Goal: Information Seeking & Learning: Learn about a topic

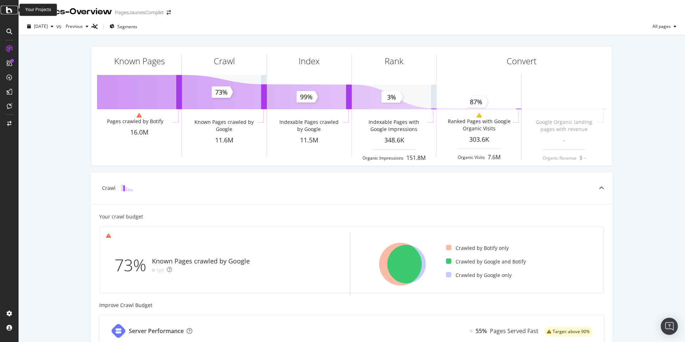
click at [10, 13] on icon at bounding box center [9, 10] width 6 height 9
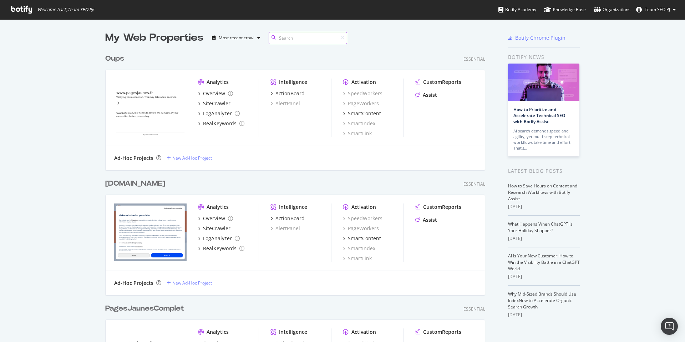
scroll to position [342, 685]
click at [234, 47] on div "Oups Essential Analytics Overview SiteCrawler LogAnalyzer RealKeywords Intellig…" at bounding box center [298, 107] width 386 height 125
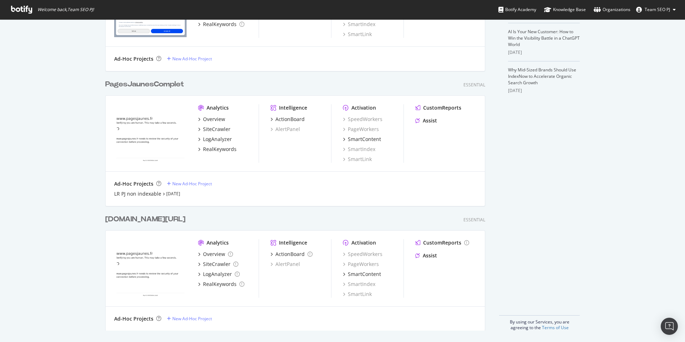
click at [19, 9] on icon at bounding box center [21, 10] width 21 height 8
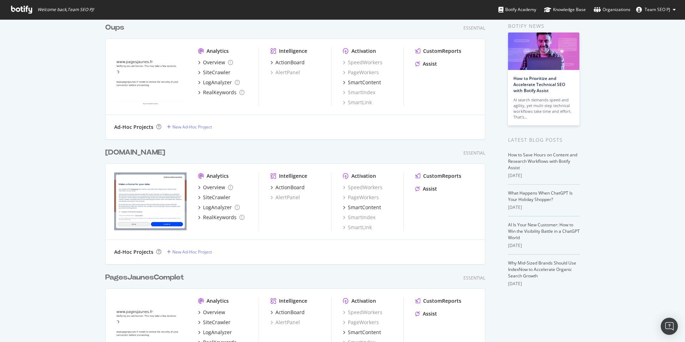
scroll to position [0, 0]
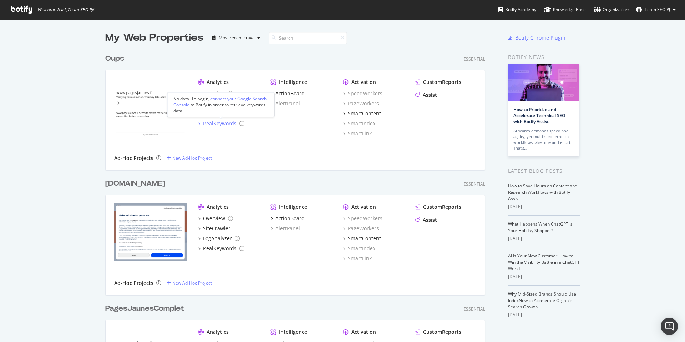
click at [217, 123] on div "RealKeywords" at bounding box center [220, 123] width 34 height 7
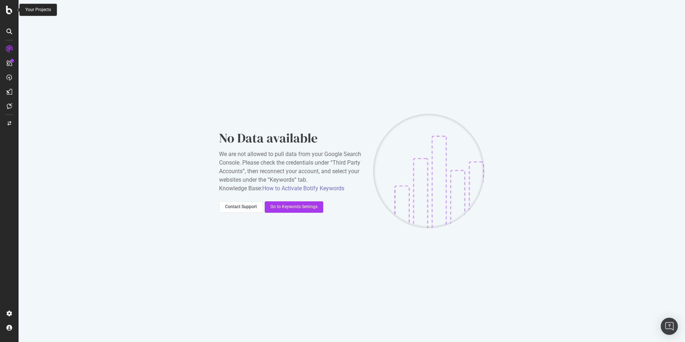
click at [6, 9] on icon at bounding box center [9, 10] width 6 height 9
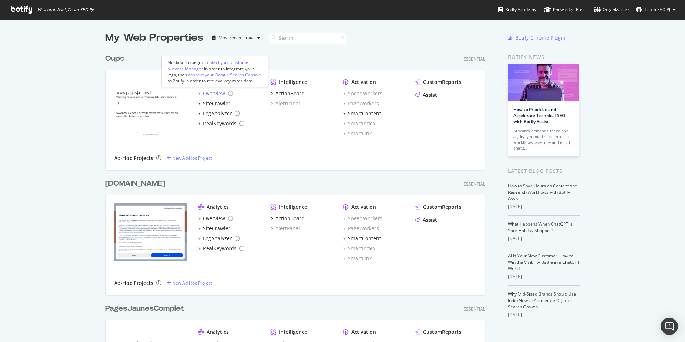
click at [218, 94] on div "Overview" at bounding box center [214, 93] width 22 height 7
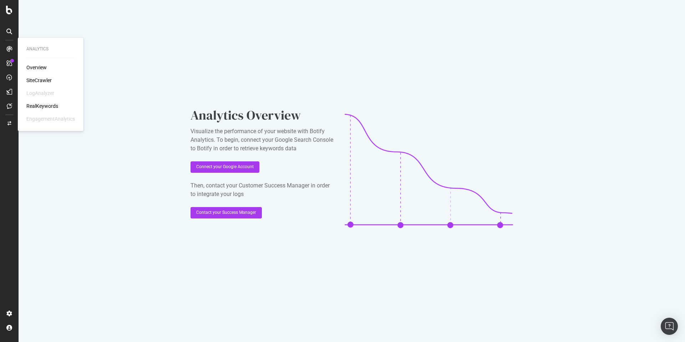
click at [50, 81] on div "SiteCrawler" at bounding box center [38, 80] width 25 height 7
